Goal: Task Accomplishment & Management: Manage account settings

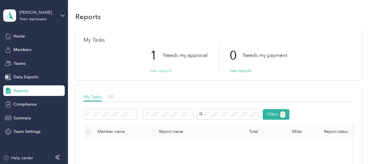
click at [163, 69] on button "See reports" at bounding box center [161, 71] width 22 height 6
click at [189, 53] on p "Needs my approval" at bounding box center [185, 55] width 45 height 7
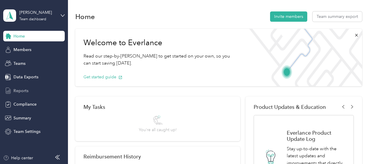
click at [28, 89] on span "Reports" at bounding box center [20, 91] width 15 height 6
